Goal: Task Accomplishment & Management: Complete application form

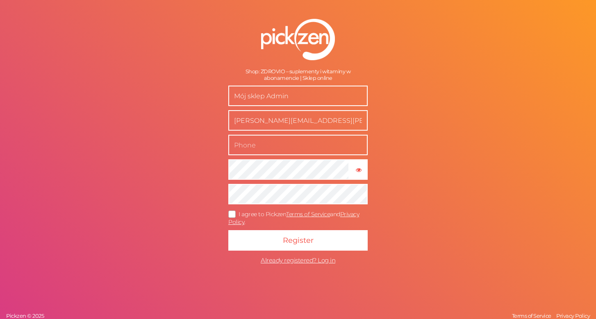
click at [256, 100] on input "Mój sklep Admin" at bounding box center [297, 96] width 139 height 20
type input "zdrovio"
type input "[PHONE_NUMBER]"
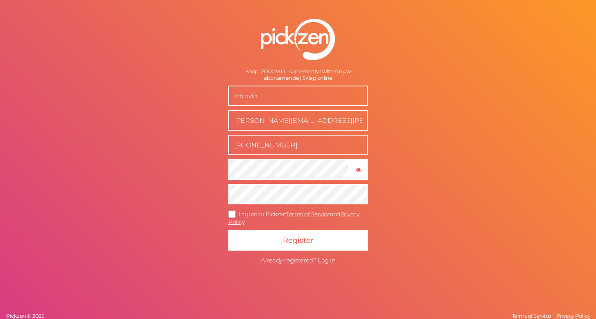
click at [234, 214] on icon at bounding box center [232, 214] width 13 height 5
click at [0, 0] on input "I agree to Pickzen Terms of Service and Privacy Policy ." at bounding box center [0, 0] width 0 height 0
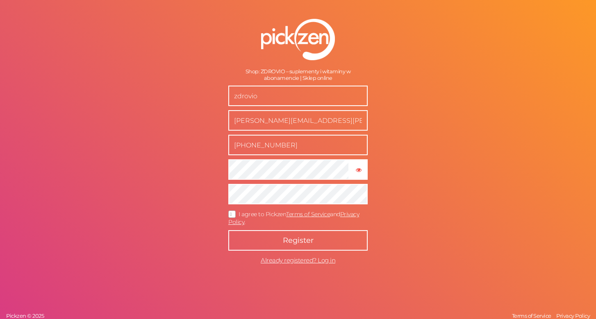
click at [275, 236] on button "Register" at bounding box center [297, 240] width 139 height 20
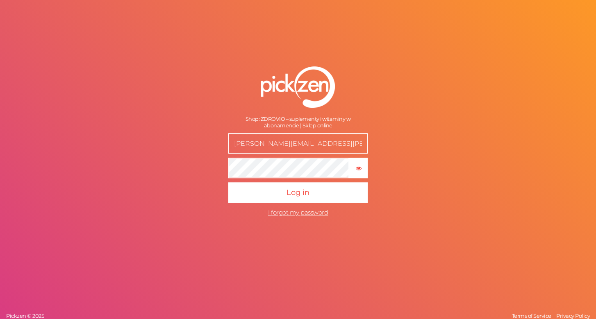
click at [298, 192] on button "Log in" at bounding box center [297, 193] width 139 height 20
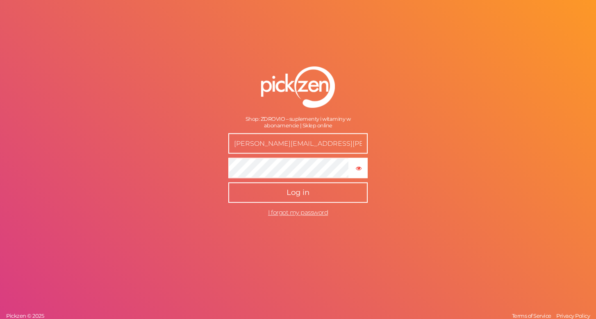
click at [286, 192] on button "Log in" at bounding box center [297, 193] width 139 height 20
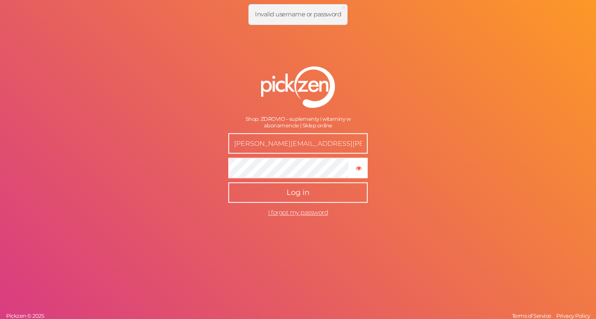
click at [309, 188] on button "Log in" at bounding box center [297, 193] width 139 height 20
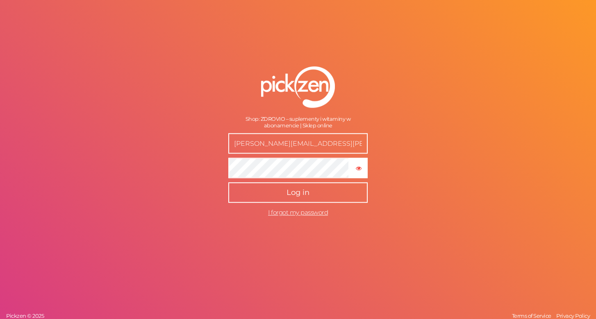
click at [316, 199] on button "Log in" at bounding box center [297, 193] width 139 height 20
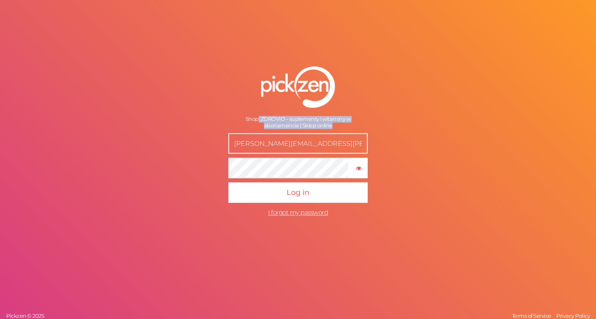
drag, startPoint x: 259, startPoint y: 120, endPoint x: 349, endPoint y: 127, distance: 89.9
click at [349, 127] on div "Shop: ZDROVIO – suplementy i witaminy w abonamencie | Sklep online" at bounding box center [297, 122] width 139 height 13
click at [314, 210] on span "I forgot my password" at bounding box center [298, 213] width 60 height 8
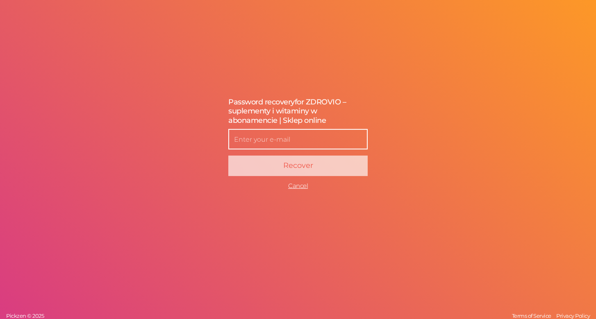
click at [300, 139] on input "text" at bounding box center [297, 139] width 139 height 20
type input "[PERSON_NAME][EMAIL_ADDRESS][PERSON_NAME][DOMAIN_NAME]"
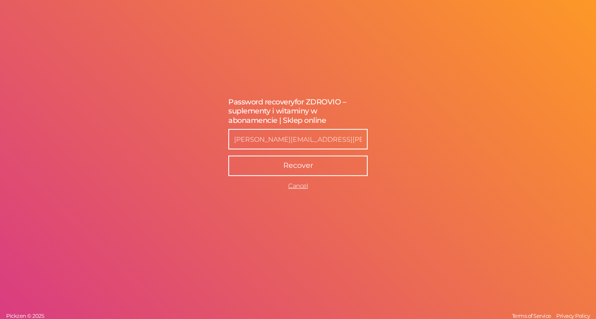
click at [312, 161] on span "Recover" at bounding box center [298, 165] width 30 height 9
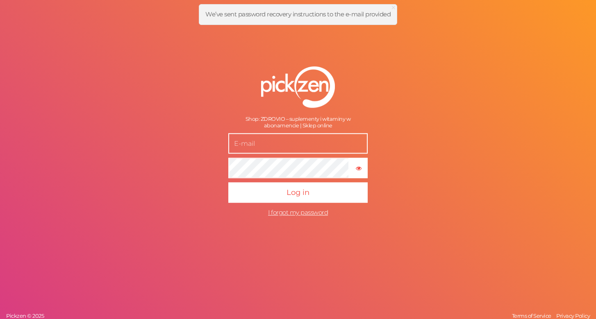
type input "[PERSON_NAME][EMAIL_ADDRESS][PERSON_NAME][DOMAIN_NAME]"
drag, startPoint x: 304, startPoint y: 145, endPoint x: 198, endPoint y: 144, distance: 106.5
click at [198, 144] on form "Shop: ZDROVIO – suplementy i witaminy w abonamencie | Sklep online andrzej@cibo…" at bounding box center [297, 143] width 205 height 187
